Goal: Communication & Community: Ask a question

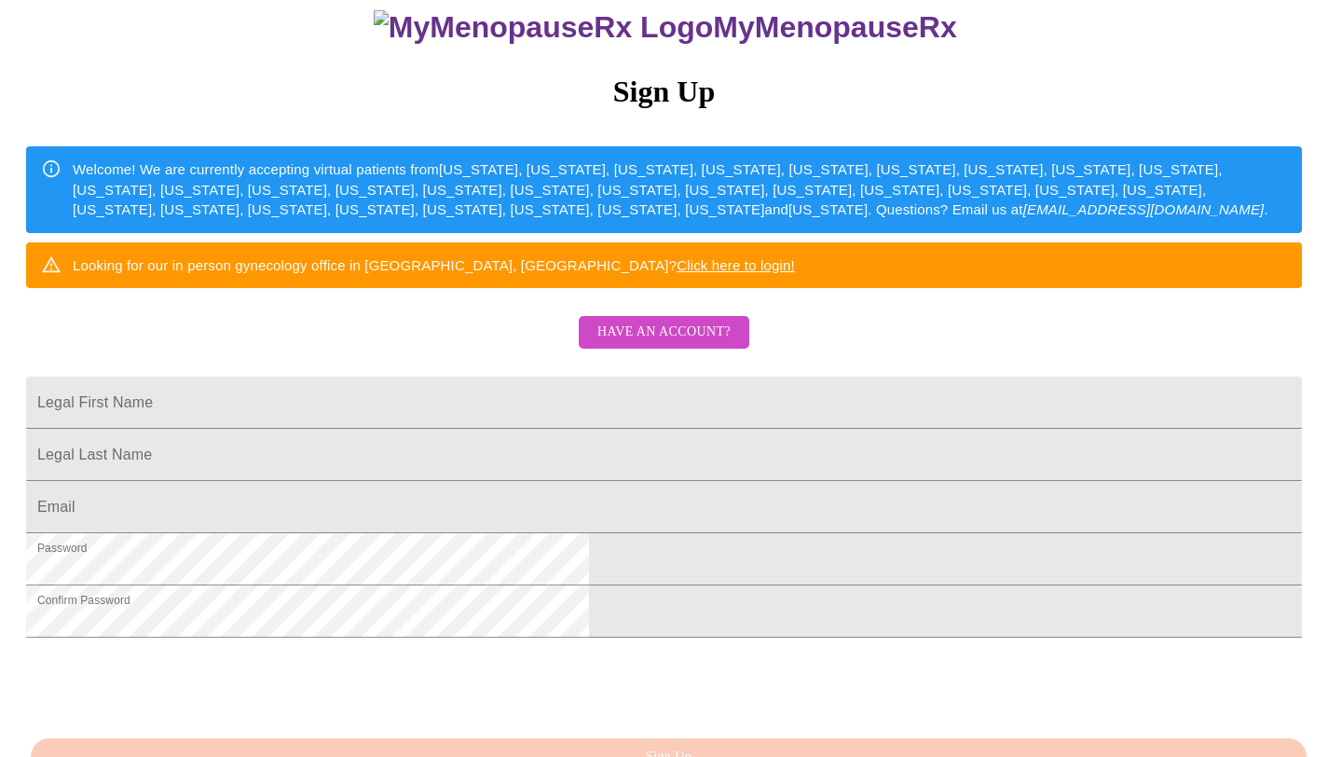
scroll to position [194, 0]
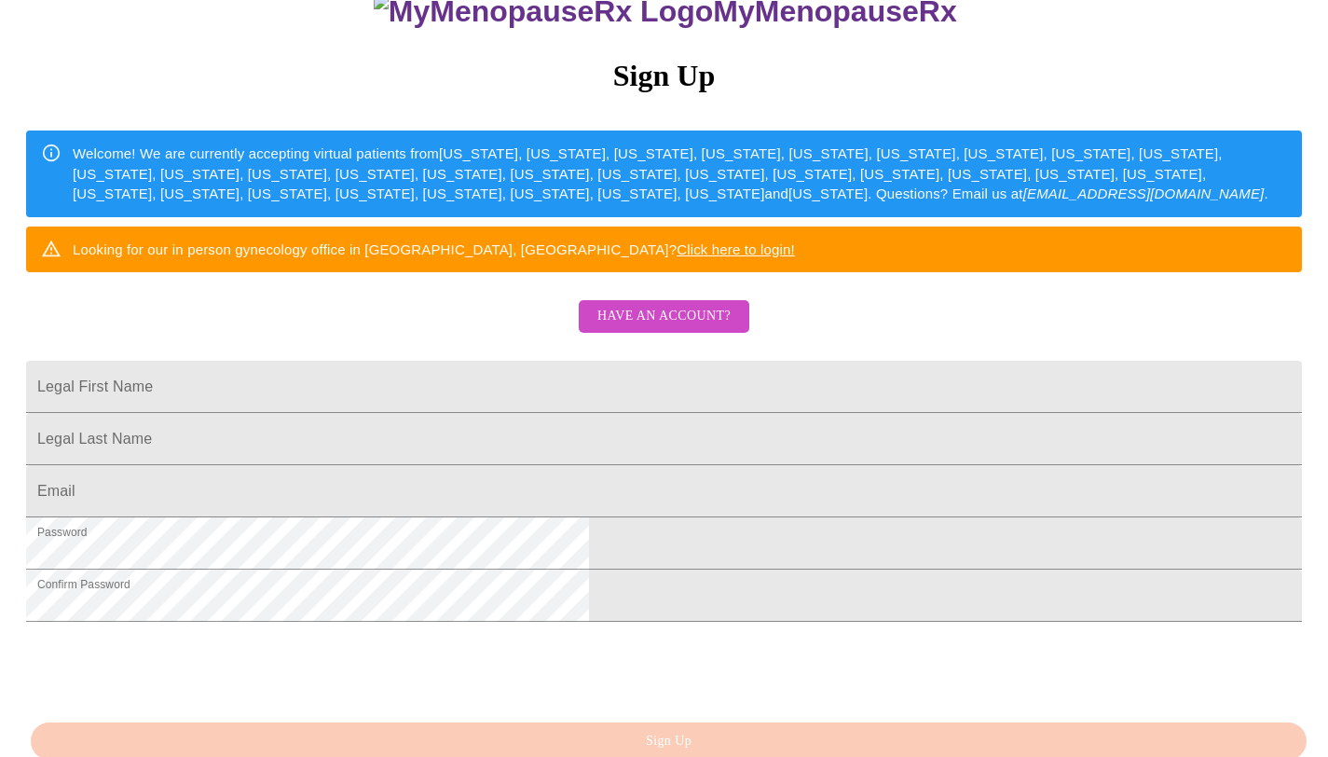
click at [674, 333] on button "Have an account?" at bounding box center [664, 316] width 171 height 33
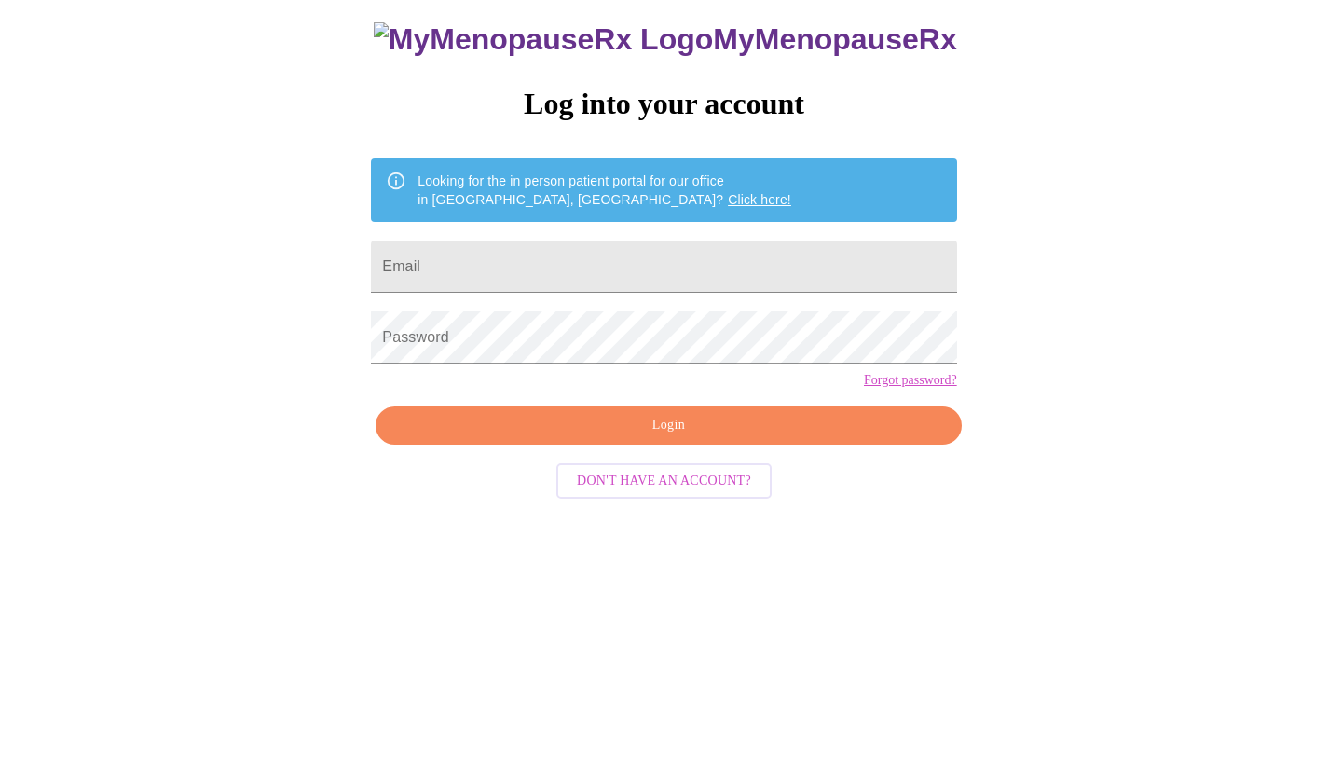
scroll to position [19, 0]
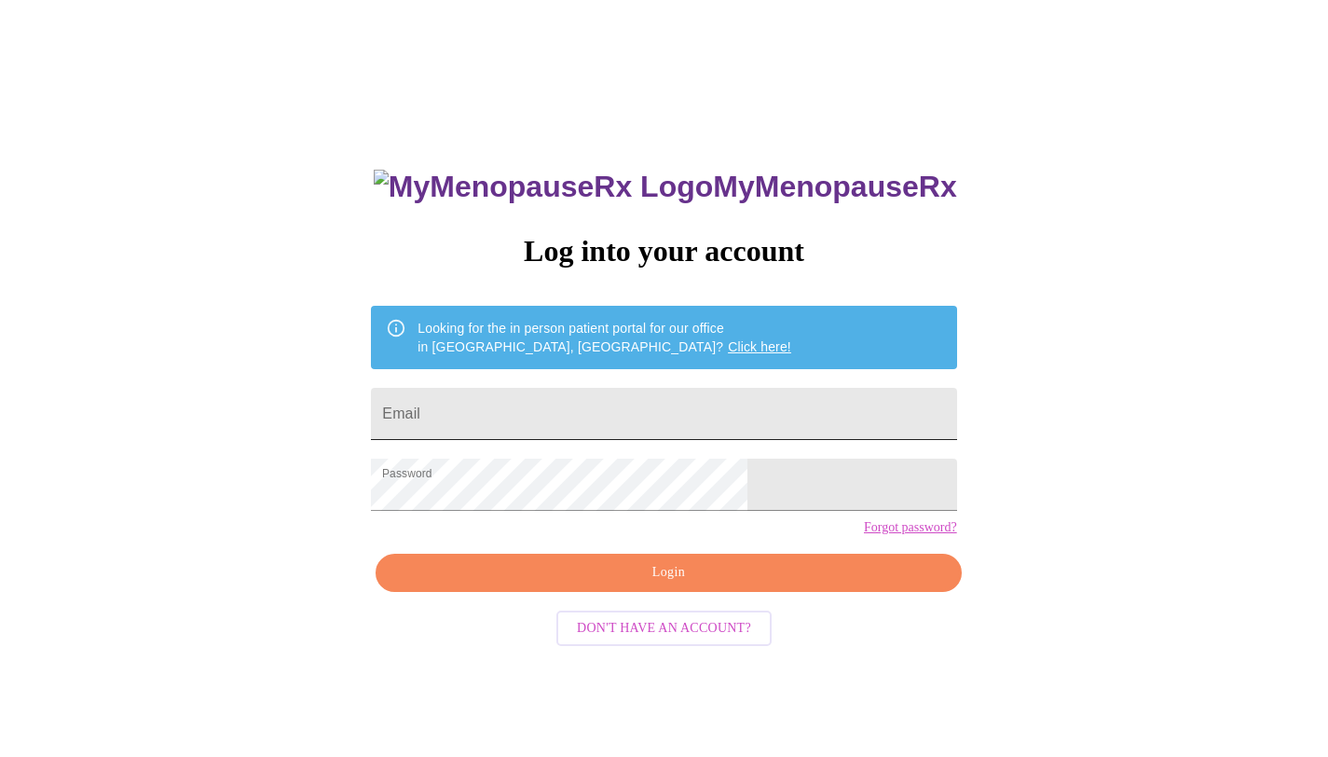
click at [628, 396] on input "Email" at bounding box center [663, 414] width 585 height 52
type input "[EMAIL_ADDRESS][DOMAIN_NAME]"
click at [677, 584] on span "Login" at bounding box center [668, 572] width 542 height 23
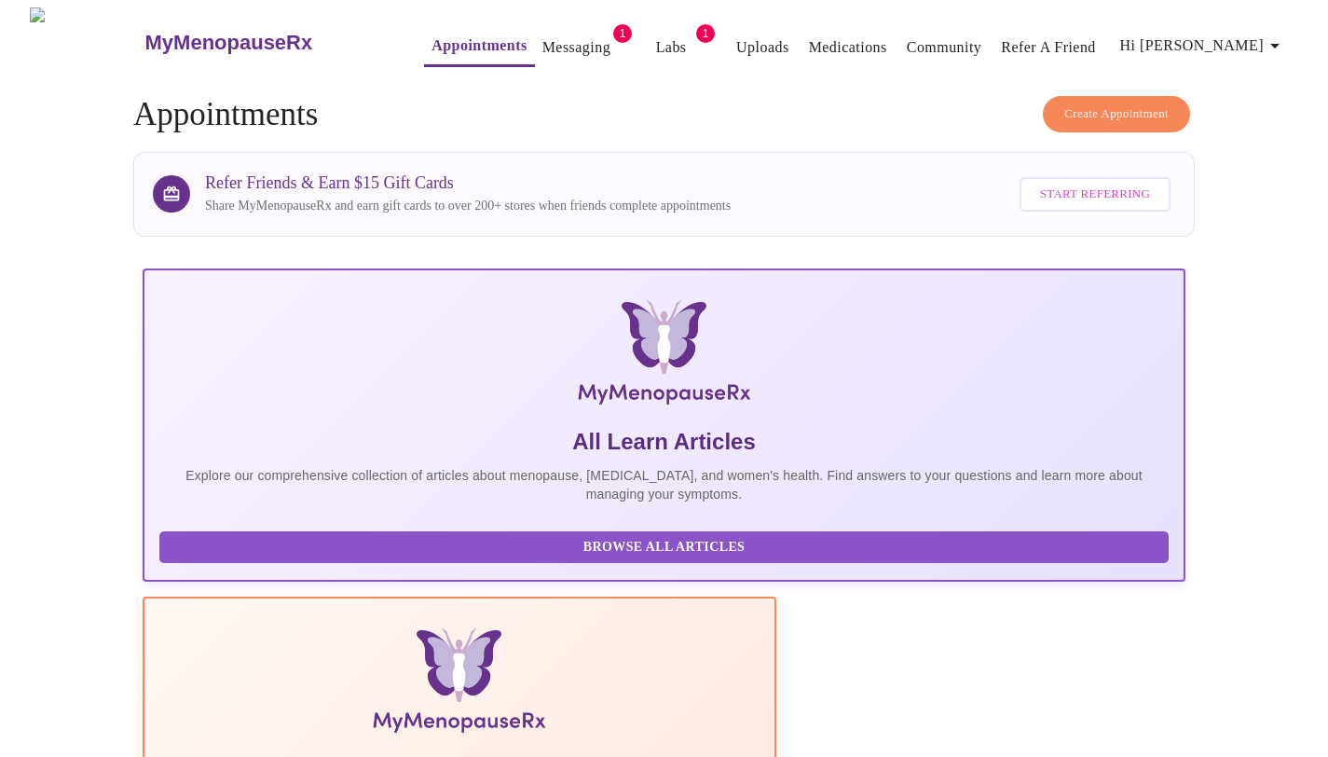
click at [557, 37] on link "Messaging" at bounding box center [576, 47] width 68 height 26
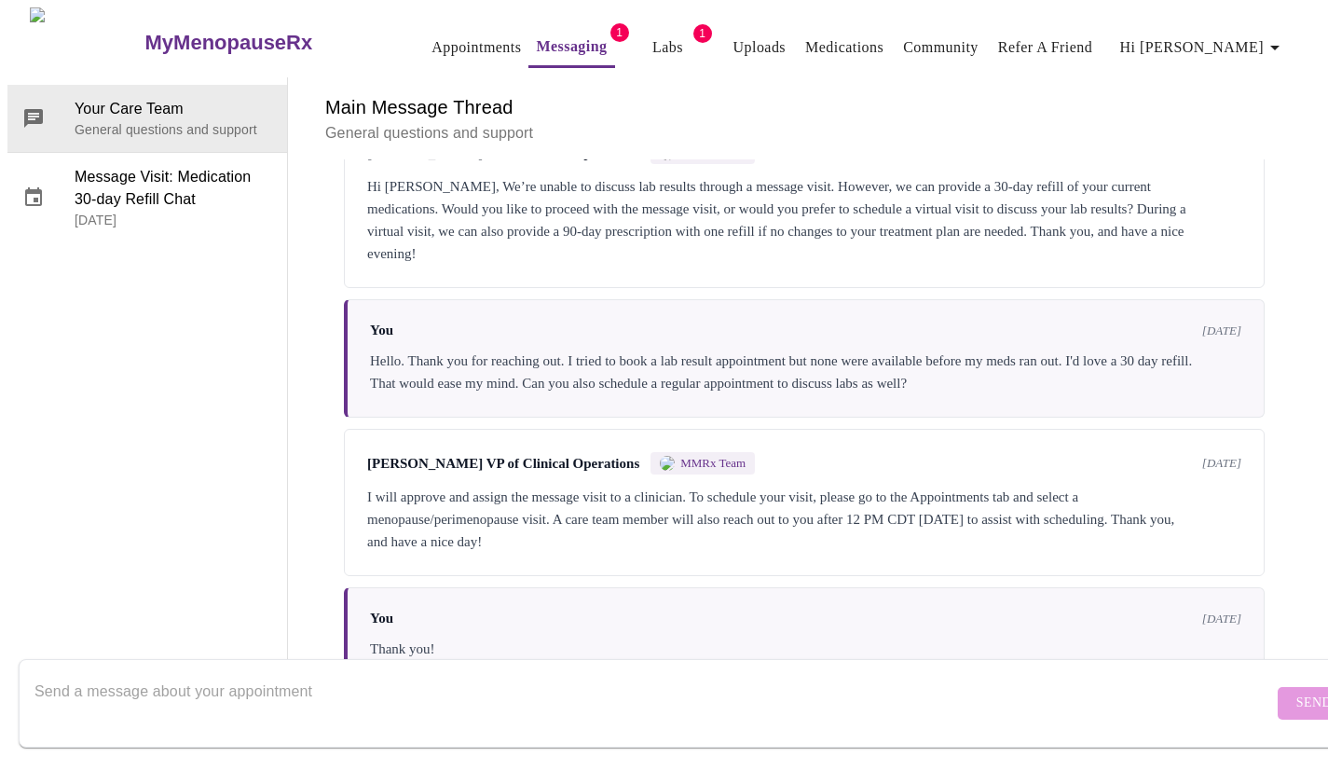
scroll to position [3761, 0]
click at [1275, 695] on form "Send" at bounding box center [691, 703] width 1345 height 89
click at [432, 34] on link "Appointments" at bounding box center [476, 47] width 89 height 26
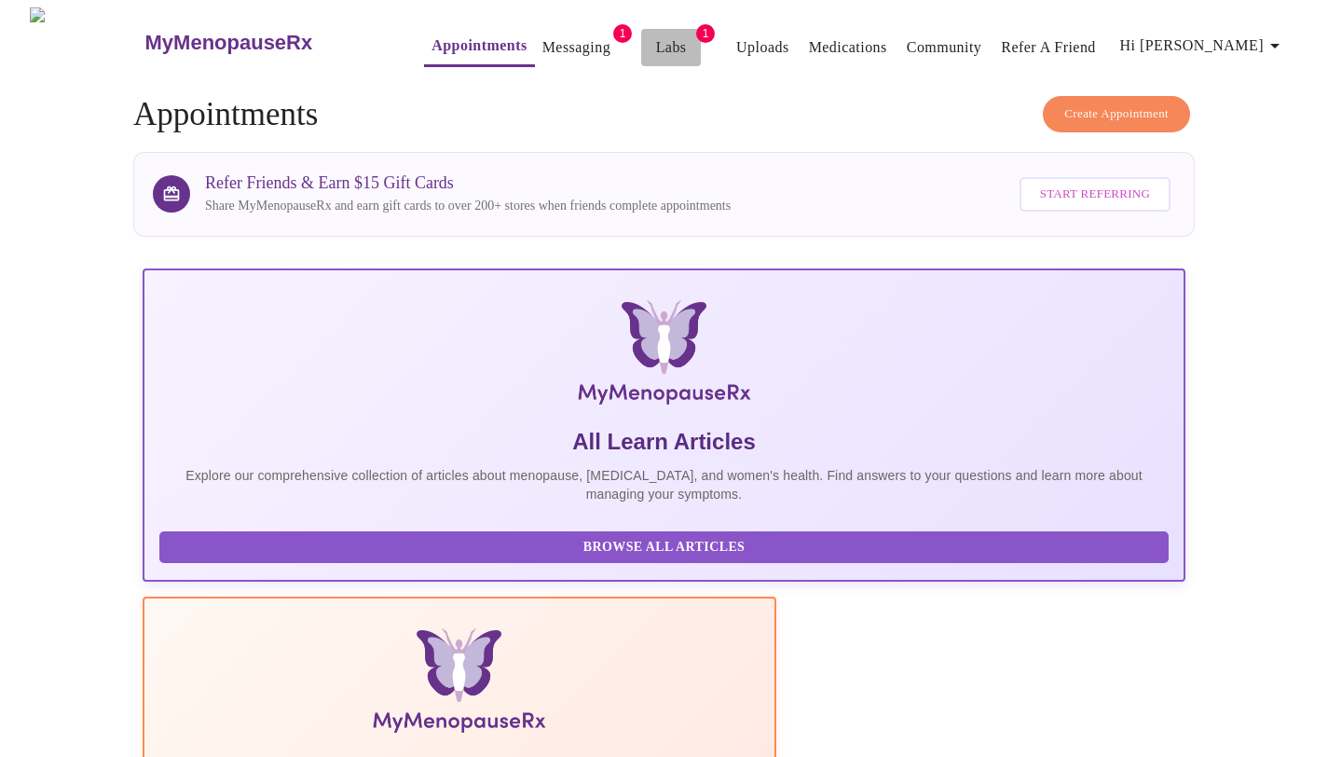
click at [656, 35] on link "Labs" at bounding box center [671, 47] width 31 height 26
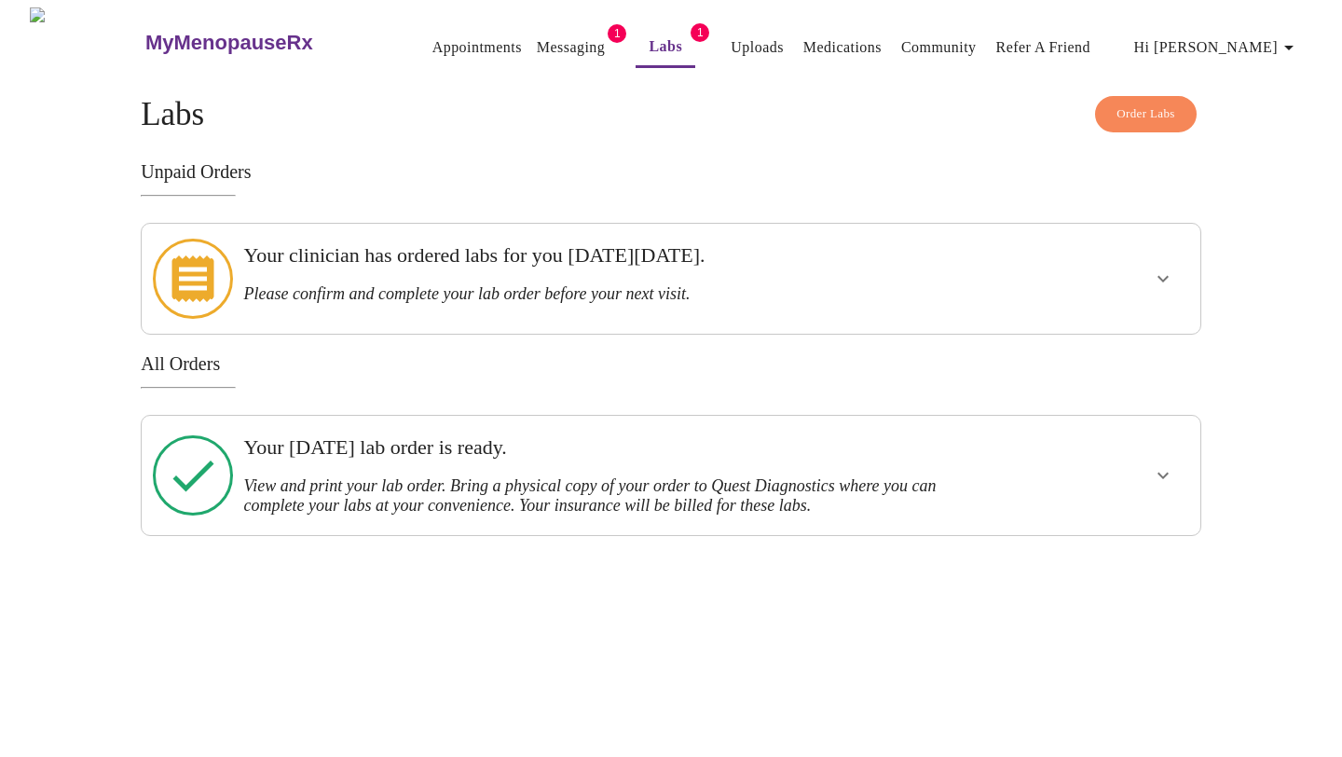
click at [1166, 276] on icon "show more" at bounding box center [1163, 279] width 11 height 7
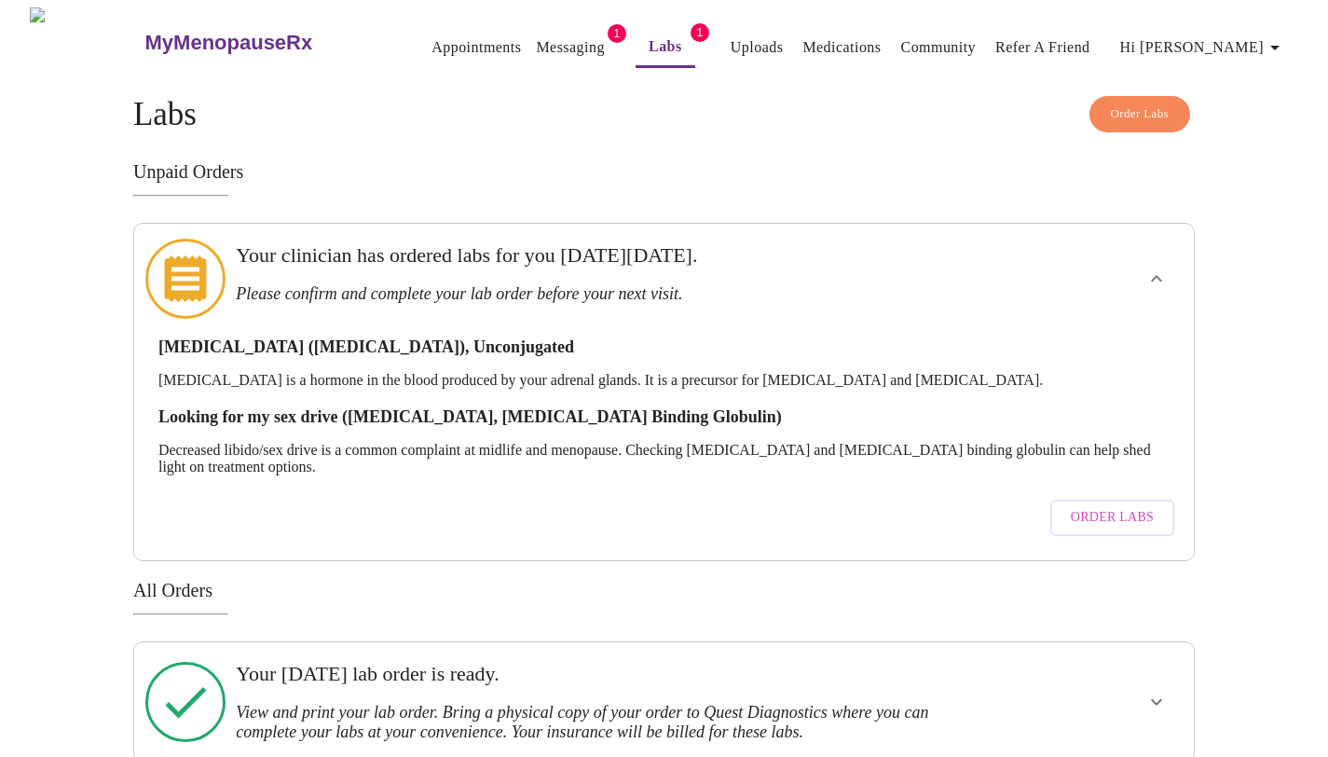
scroll to position [15, 0]
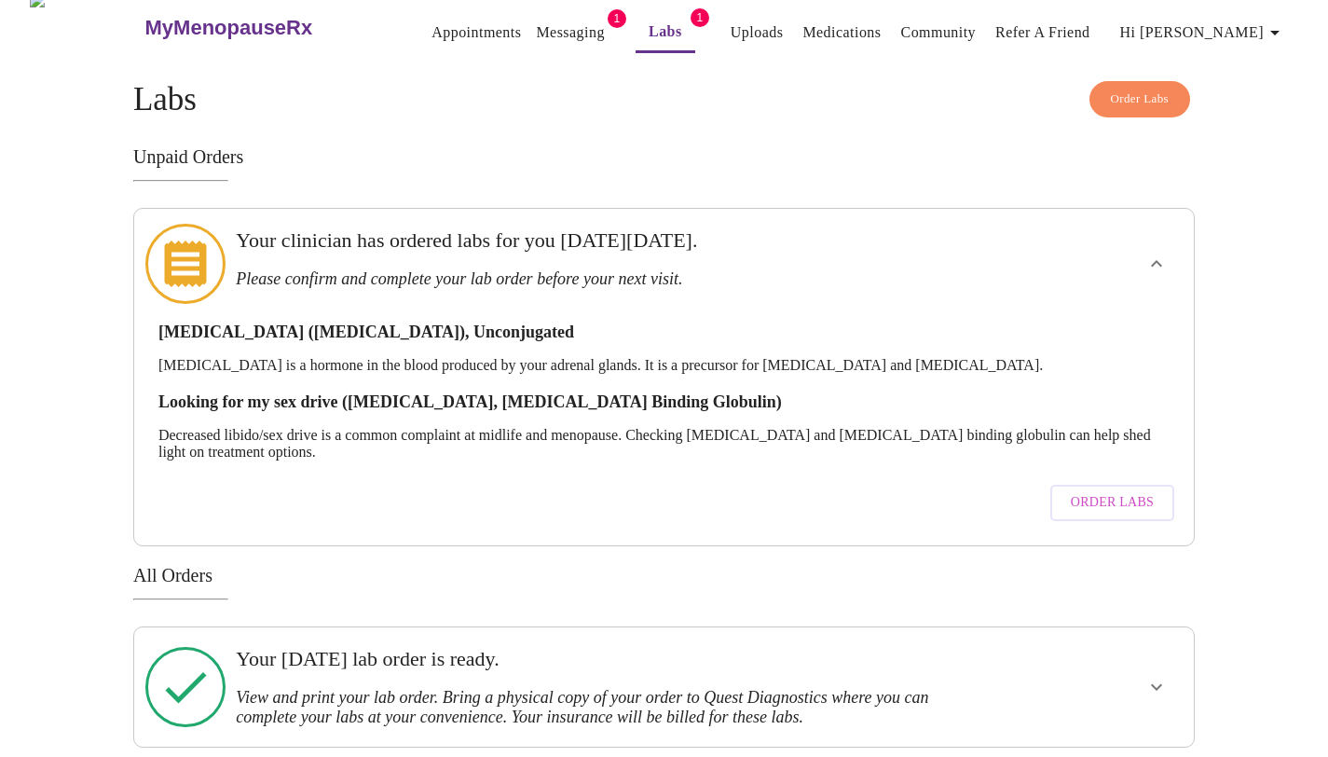
click at [1113, 491] on span "Order Labs" at bounding box center [1112, 502] width 83 height 23
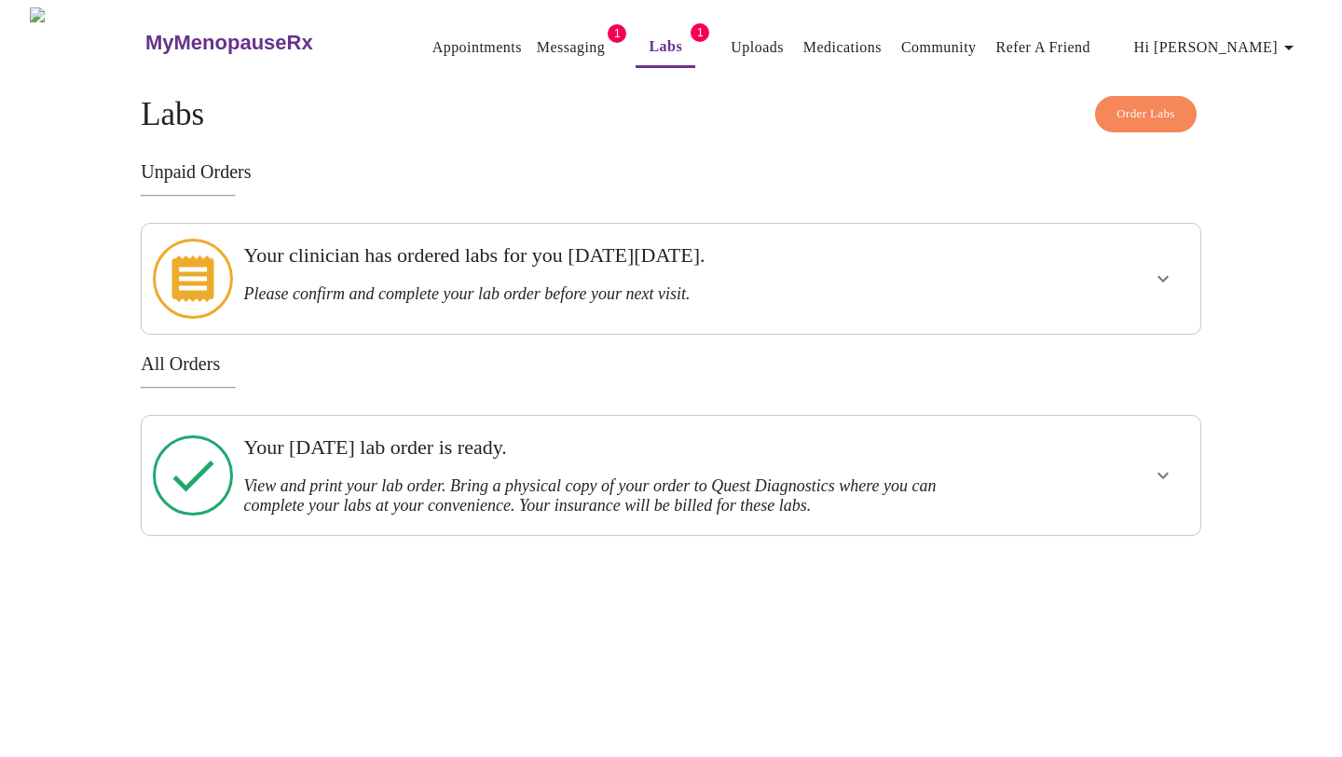
click at [435, 34] on link "Appointments" at bounding box center [476, 47] width 89 height 26
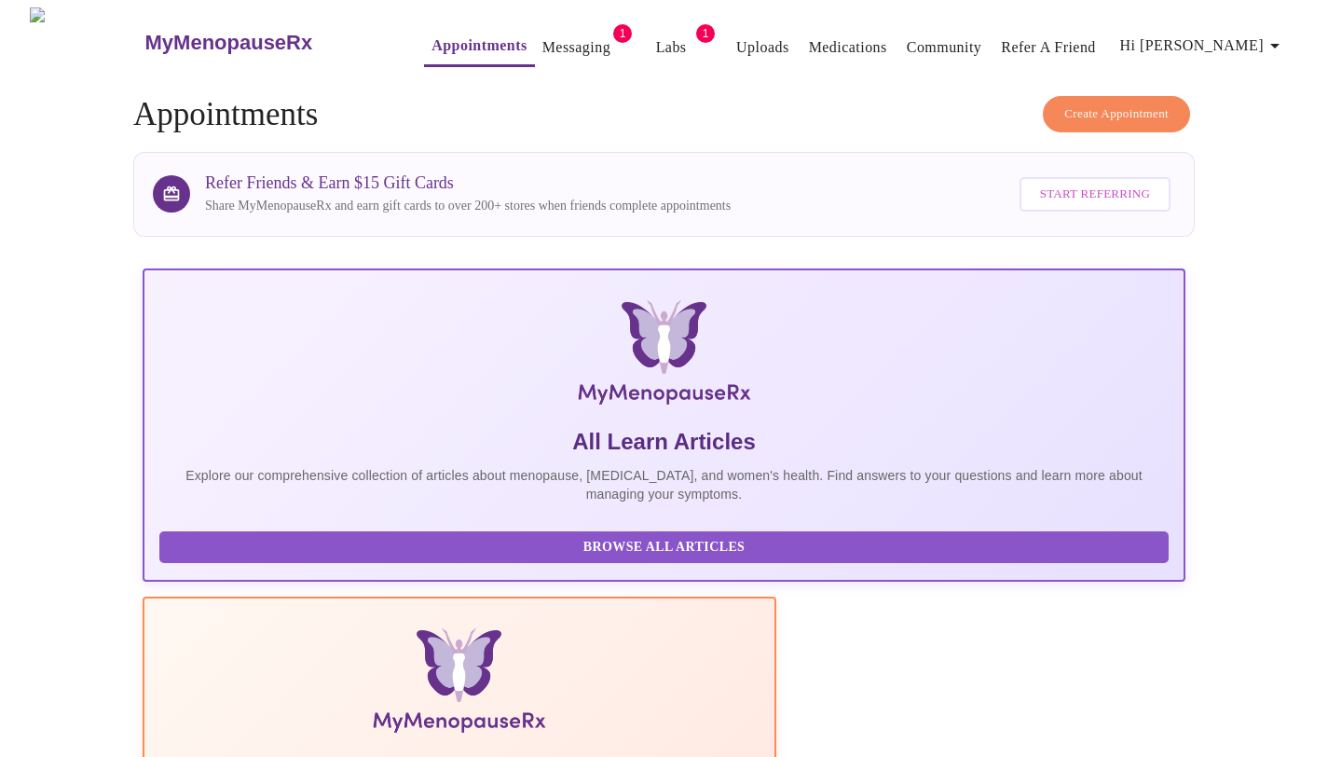
click at [542, 34] on link "Messaging" at bounding box center [576, 47] width 68 height 26
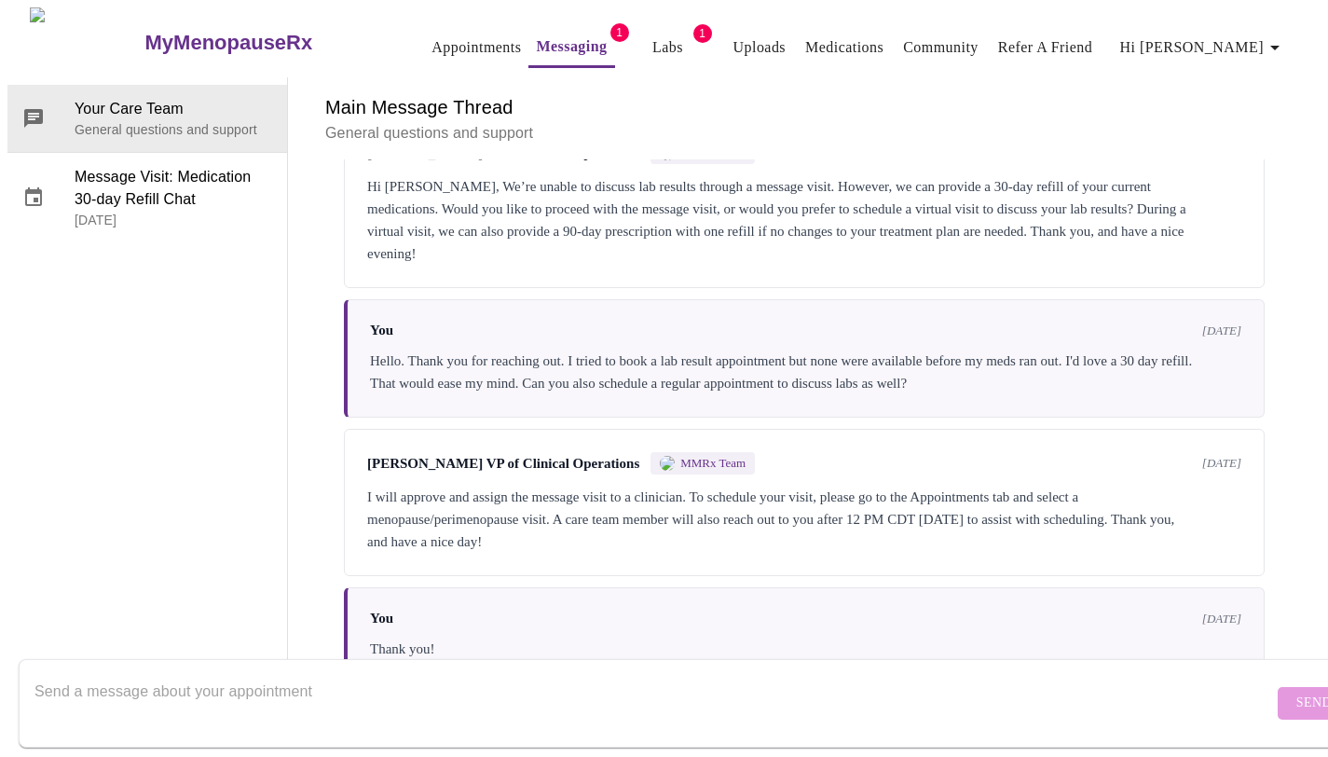
scroll to position [3761, 0]
click at [496, 725] on form "Send" at bounding box center [691, 703] width 1345 height 89
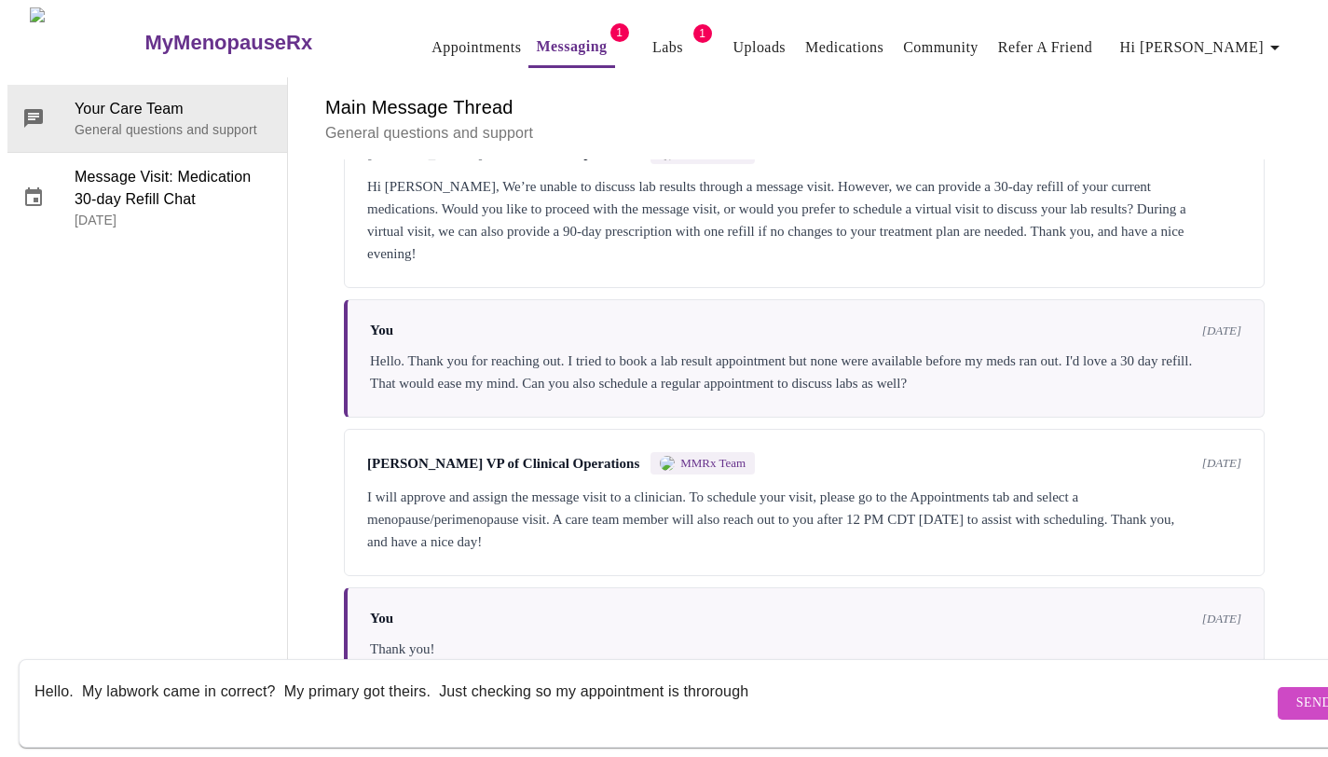
click at [961, 673] on textarea "Hello. My labwork came in correct? My primary got theirs. Just checking so my a…" at bounding box center [653, 703] width 1239 height 60
click at [714, 681] on textarea "Hello. My labwork came in correct? My primary got theirs. Just checking so my a…" at bounding box center [653, 703] width 1239 height 60
click at [701, 676] on textarea "Hello. My labwork came in correct? My primary got theirs. Just checking so my a…" at bounding box center [653, 703] width 1239 height 60
type textarea "Hello. My labwork came in correct? My primary got theirs. Just checking so my a…"
click at [1296, 692] on span "Send" at bounding box center [1313, 703] width 35 height 23
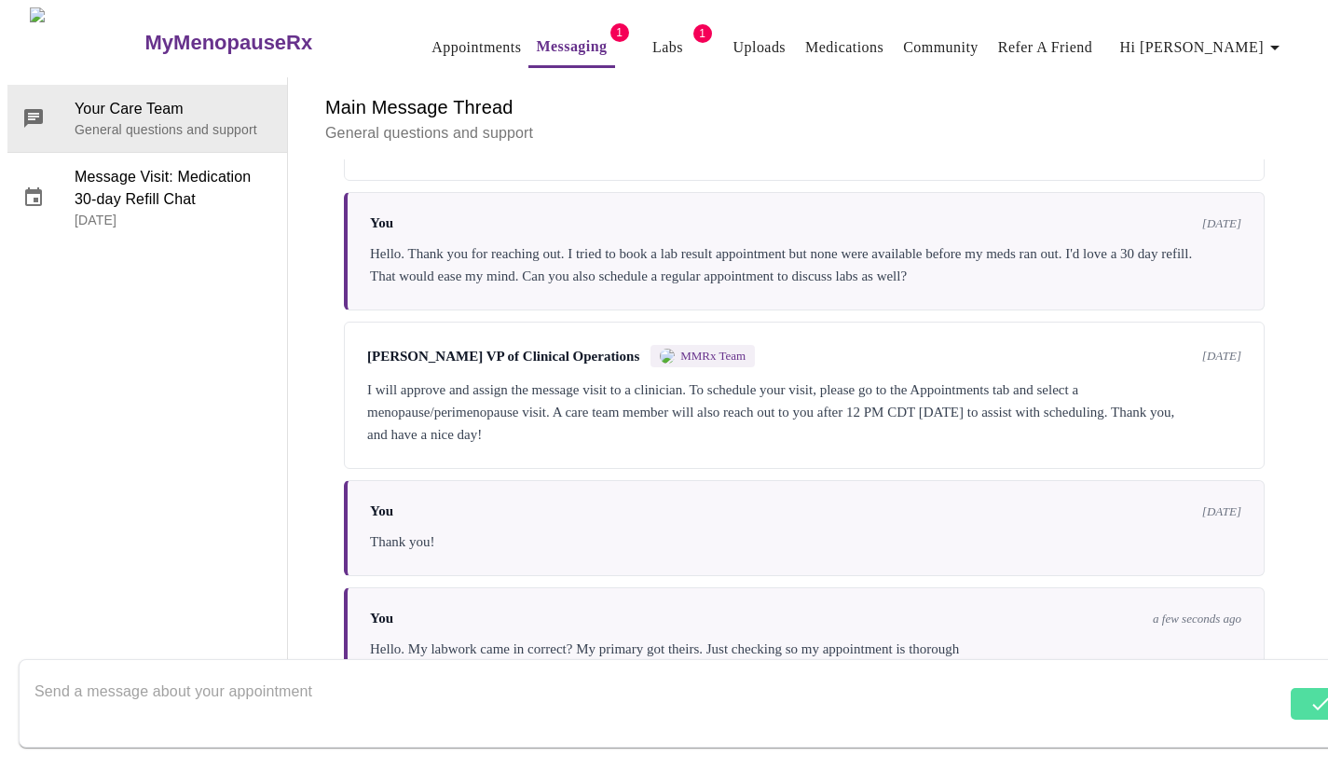
scroll to position [0, 0]
click at [652, 36] on link "Labs" at bounding box center [667, 47] width 31 height 26
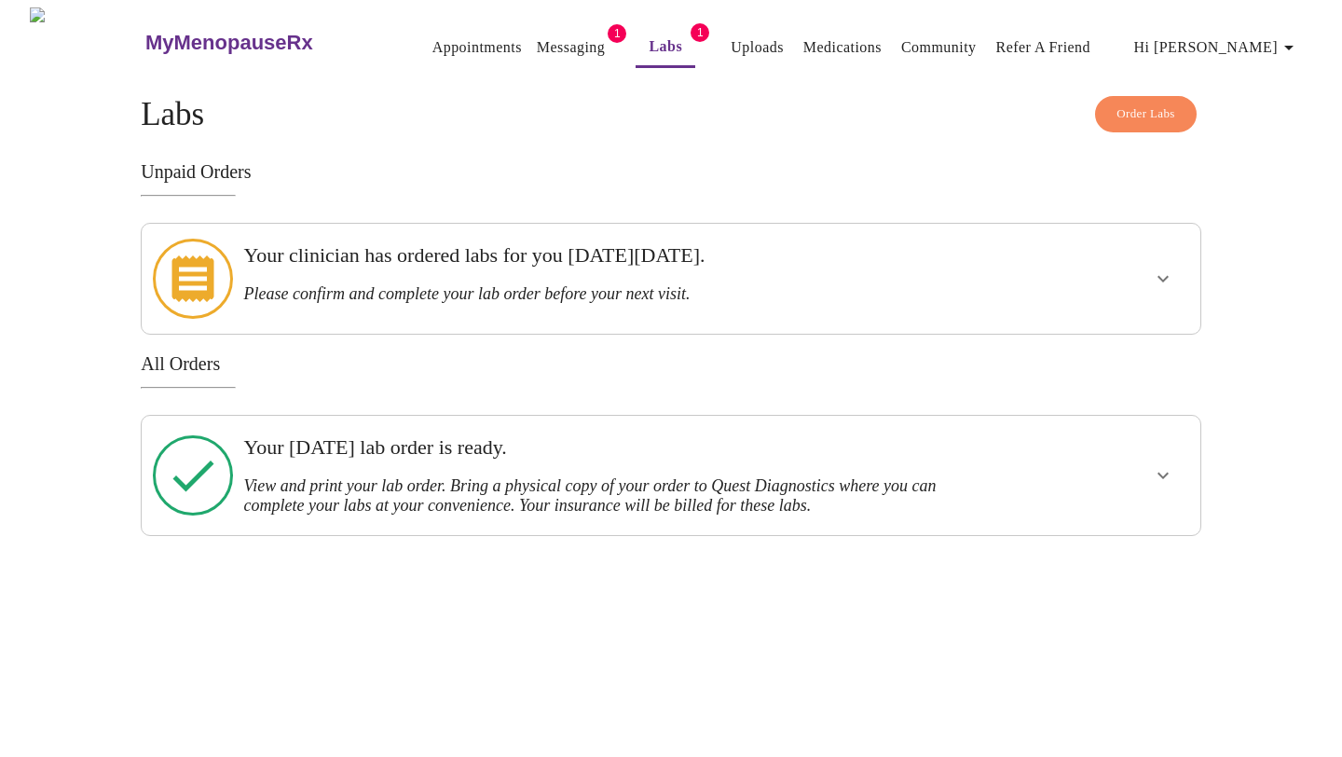
click at [555, 37] on link "Messaging" at bounding box center [571, 47] width 68 height 26
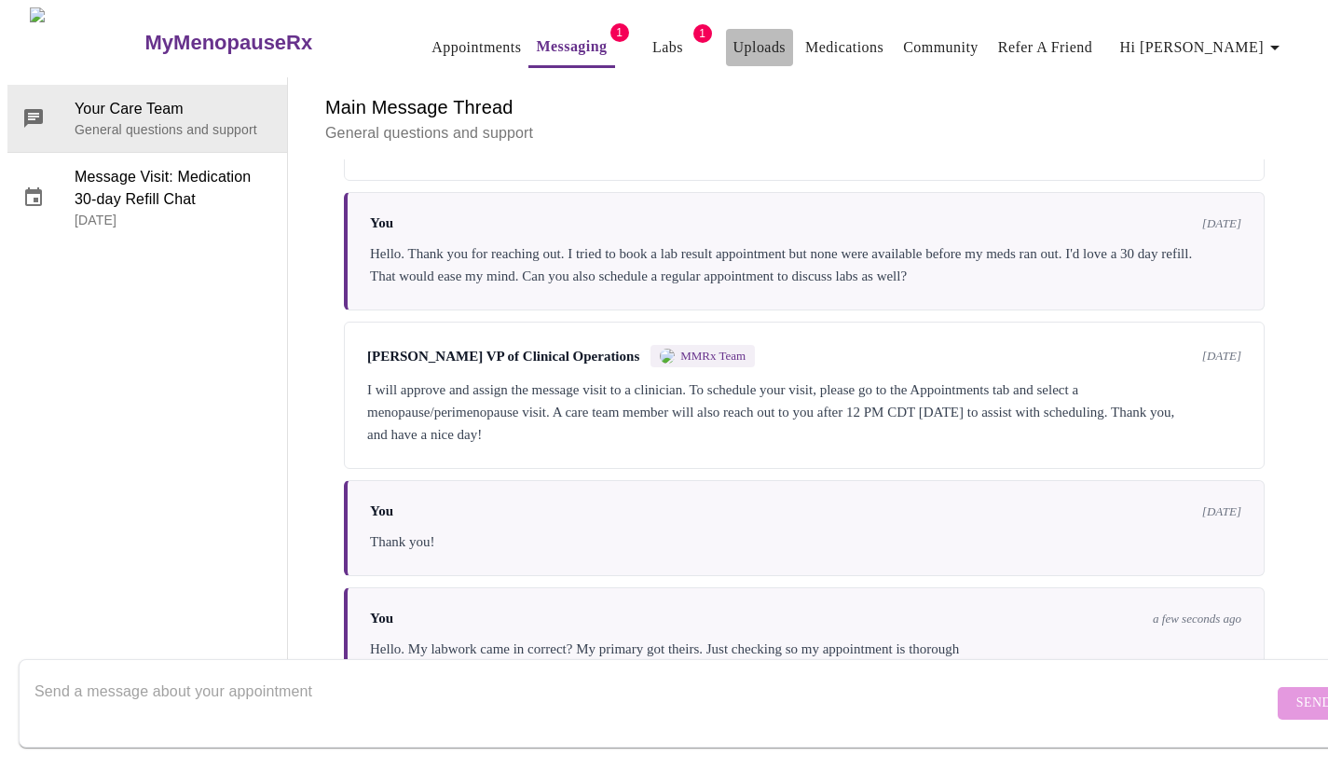
click at [737, 38] on link "Uploads" at bounding box center [759, 47] width 53 height 26
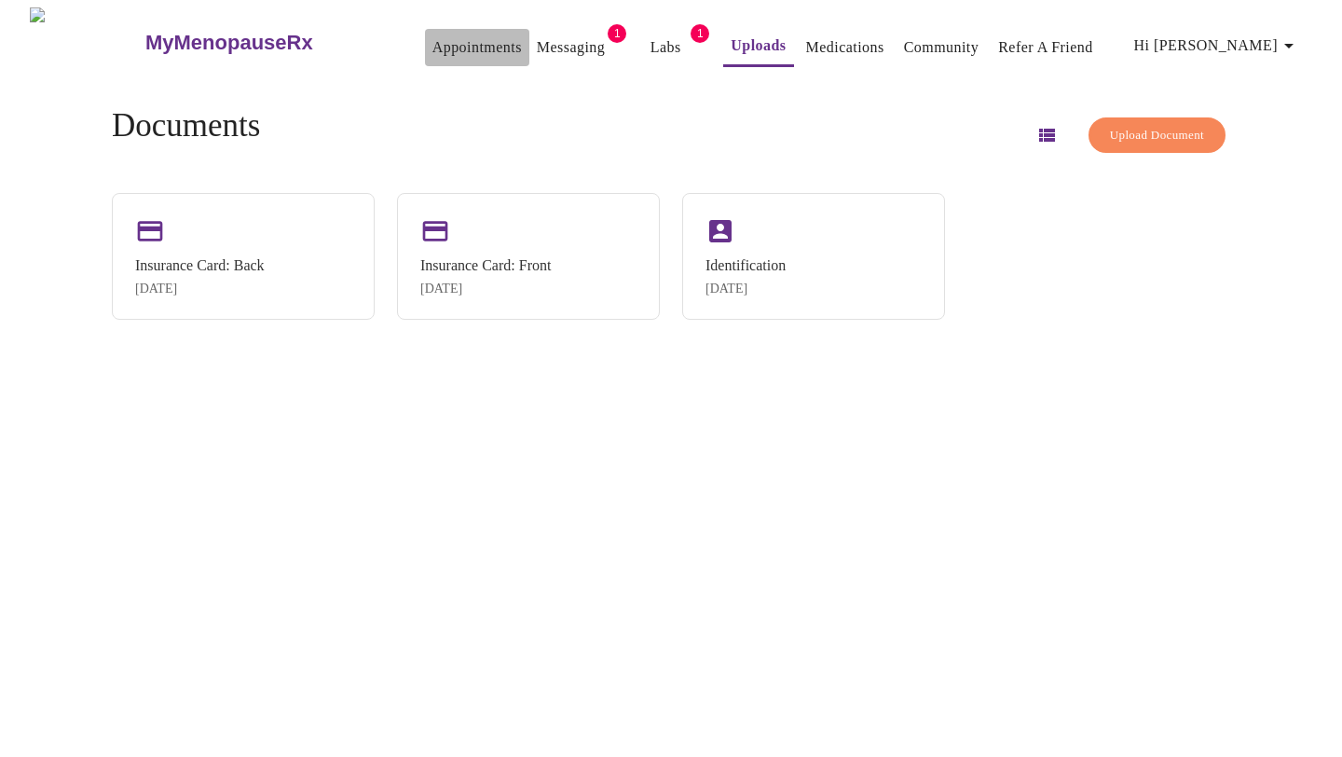
click at [463, 42] on link "Appointments" at bounding box center [476, 47] width 89 height 26
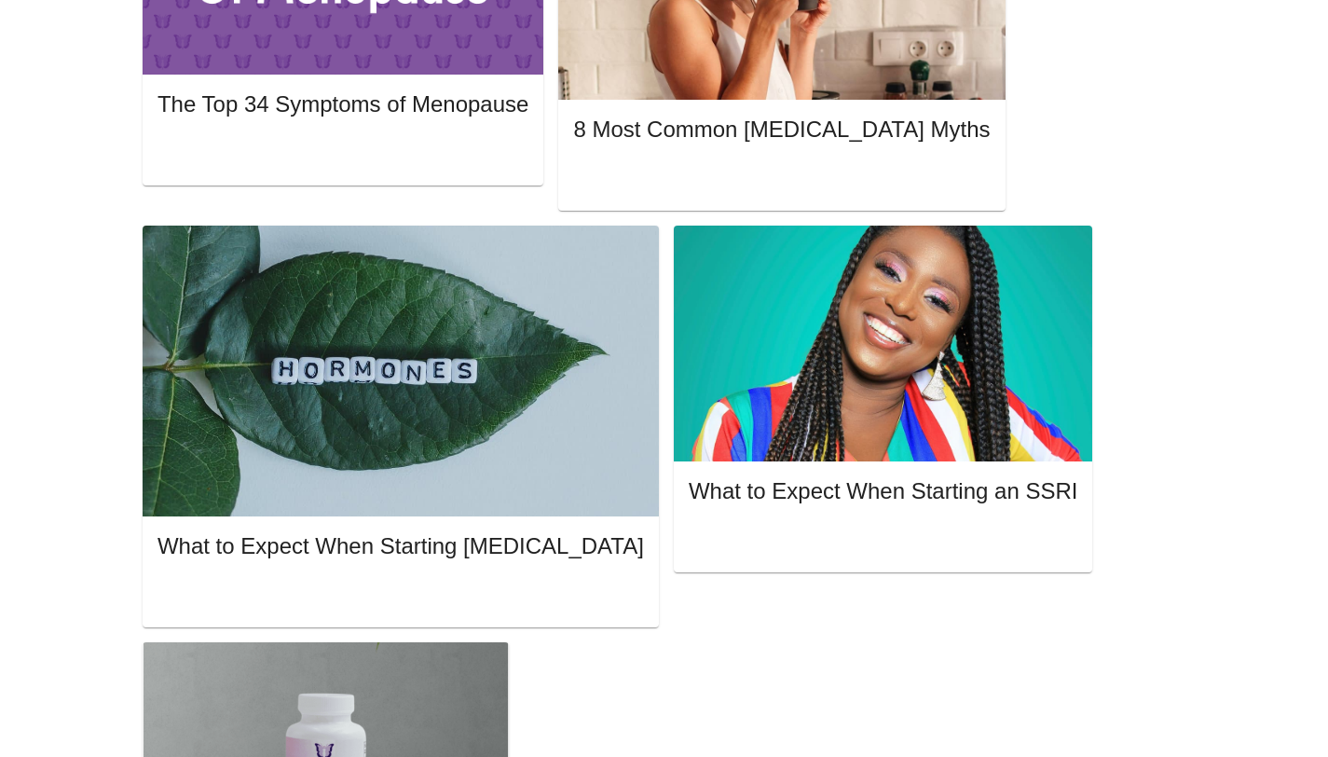
scroll to position [1143, 0]
